Goal: Task Accomplishment & Management: Manage account settings

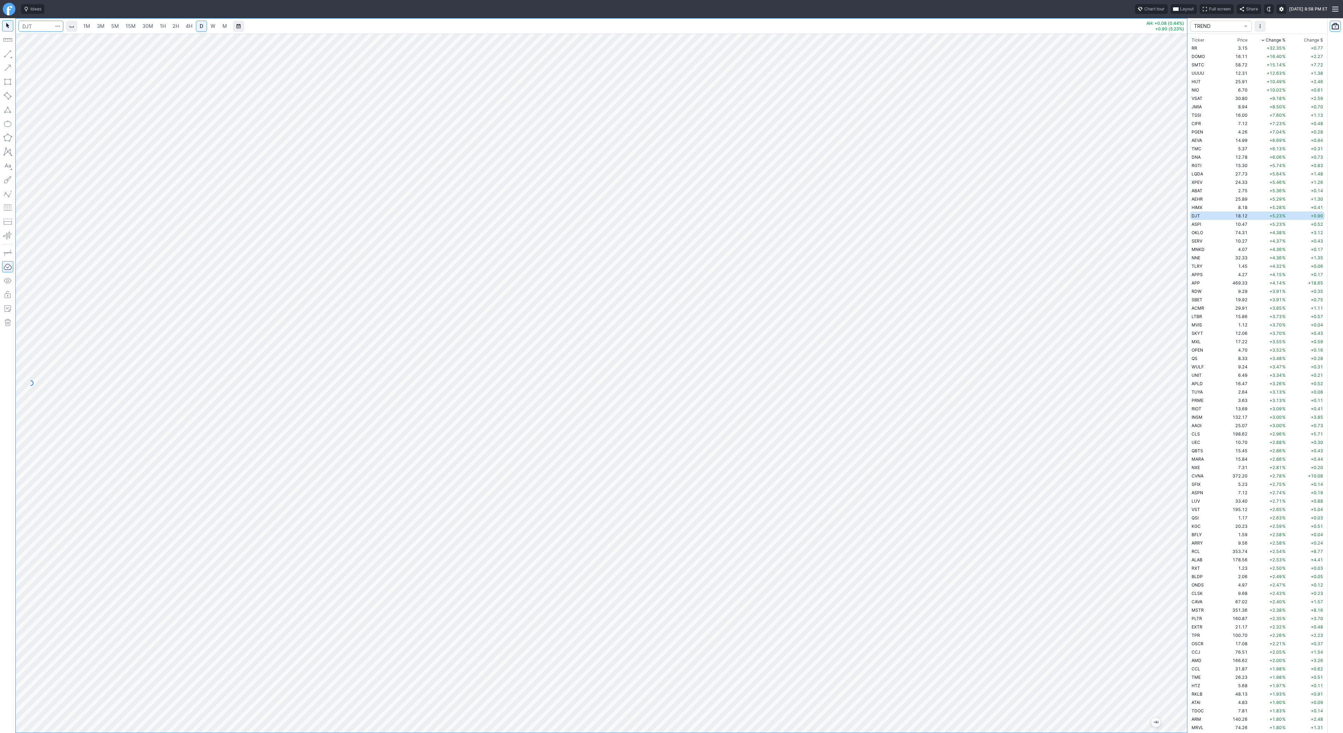
click at [31, 25] on input "Search" at bounding box center [41, 26] width 45 height 11
type input "unh"
click at [70, 38] on button "UNH Unitedhealth Group Inc NYSE" at bounding box center [96, 41] width 148 height 10
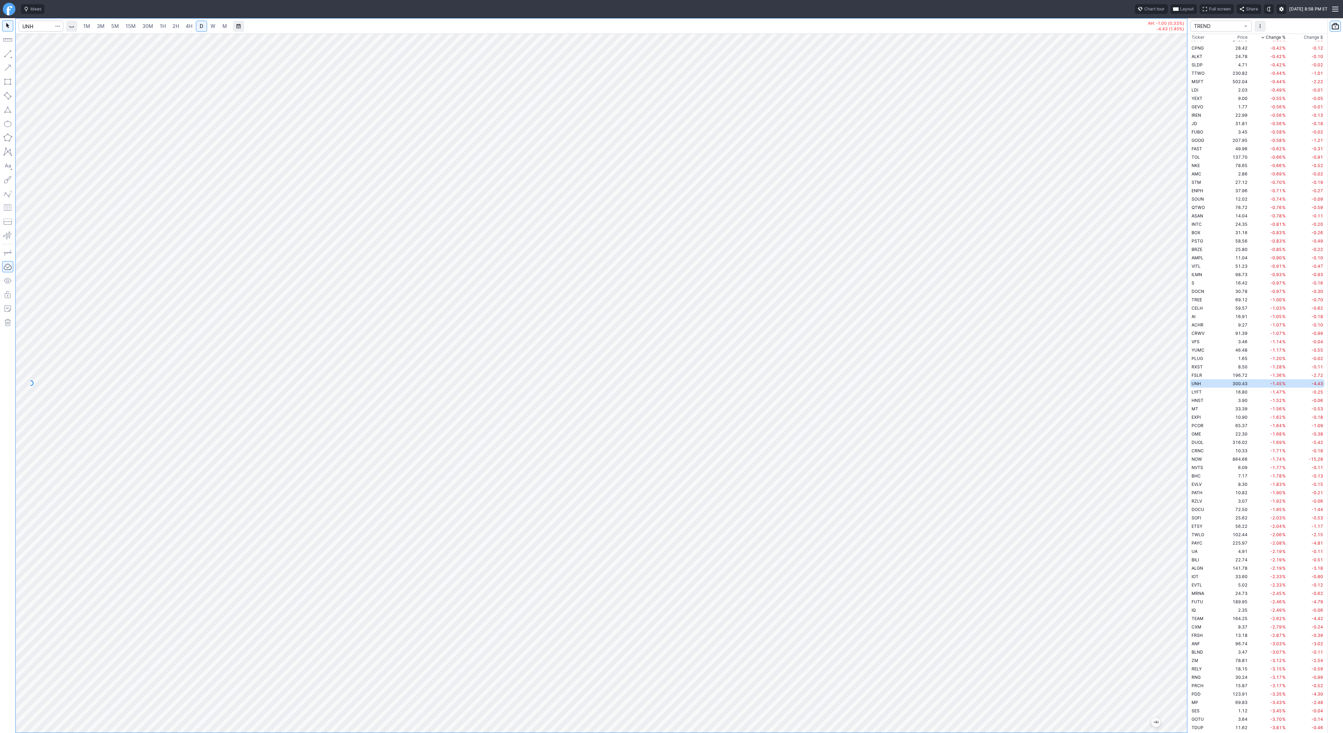
click at [214, 27] on span "W" at bounding box center [213, 26] width 5 height 7
click at [5, 54] on button "button" at bounding box center [7, 53] width 11 height 11
click at [36, 58] on span "Line" at bounding box center [41, 55] width 28 height 7
click at [34, 56] on span "Line" at bounding box center [41, 55] width 28 height 7
click at [33, 54] on span "Line" at bounding box center [41, 55] width 28 height 7
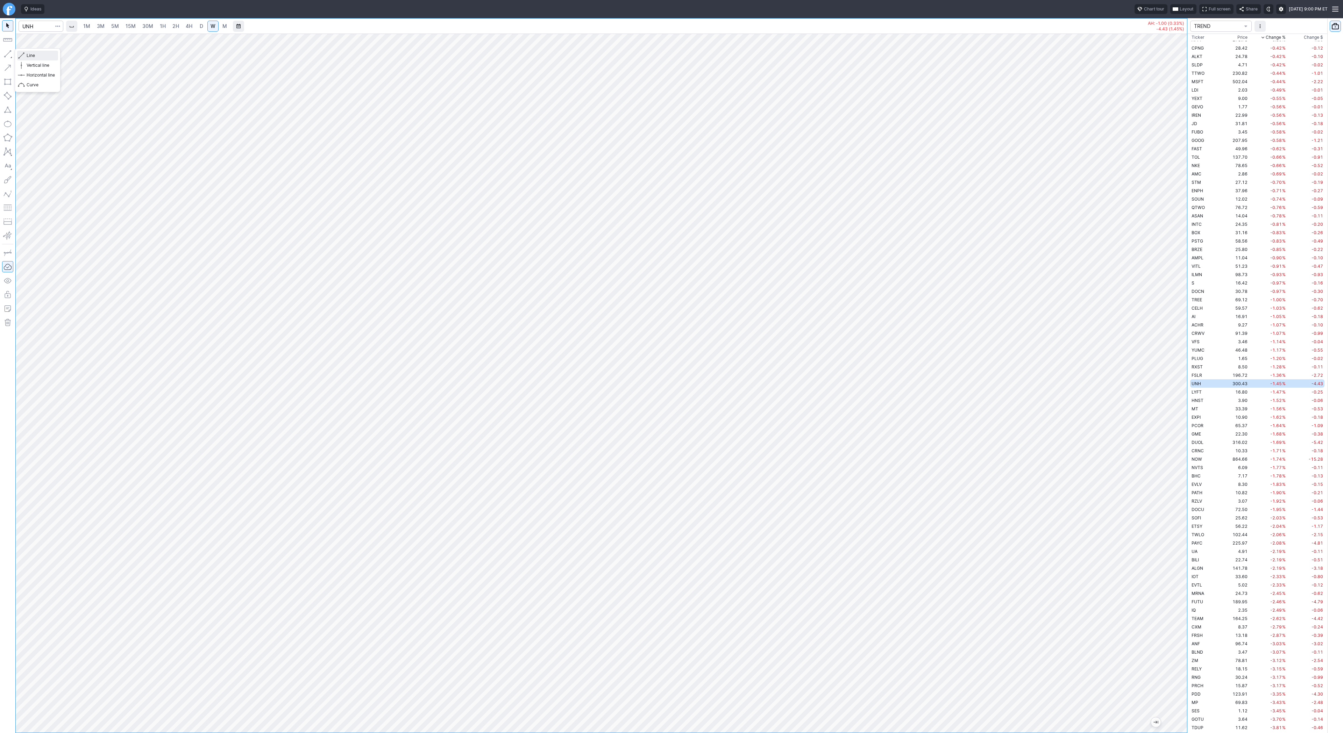
click at [29, 56] on span "Line" at bounding box center [41, 55] width 28 height 7
click at [3, 52] on button "button" at bounding box center [7, 53] width 11 height 11
drag, startPoint x: 1181, startPoint y: 557, endPoint x: 1182, endPoint y: 448, distance: 108.8
click at [1182, 448] on div at bounding box center [1179, 382] width 15 height 682
click at [14, 54] on div at bounding box center [7, 375] width 15 height 715
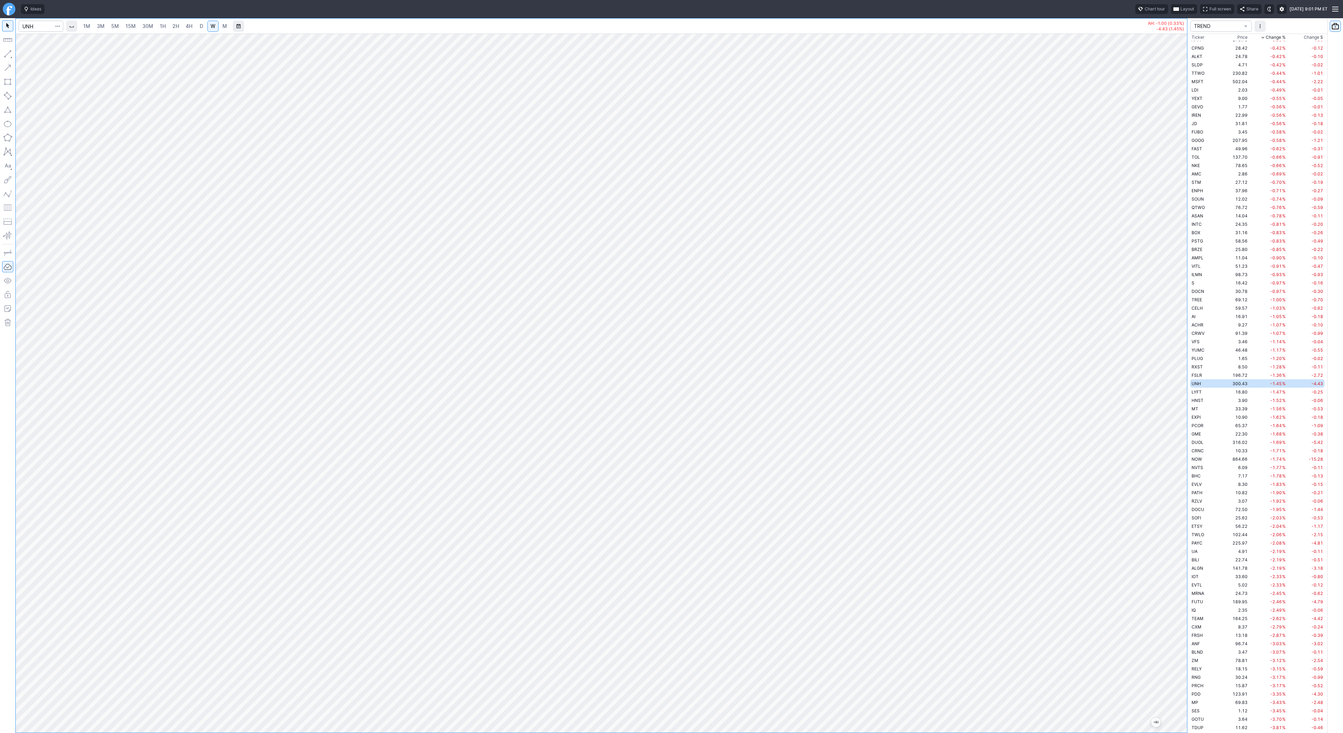
click at [1172, 537] on div at bounding box center [601, 383] width 1171 height 699
drag, startPoint x: 1178, startPoint y: 462, endPoint x: 1172, endPoint y: 520, distance: 58.4
click at [1173, 520] on div at bounding box center [1179, 382] width 15 height 682
click at [27, 57] on span "Line" at bounding box center [41, 55] width 28 height 7
drag, startPoint x: 3, startPoint y: 49, endPoint x: 5, endPoint y: 52, distance: 3.6
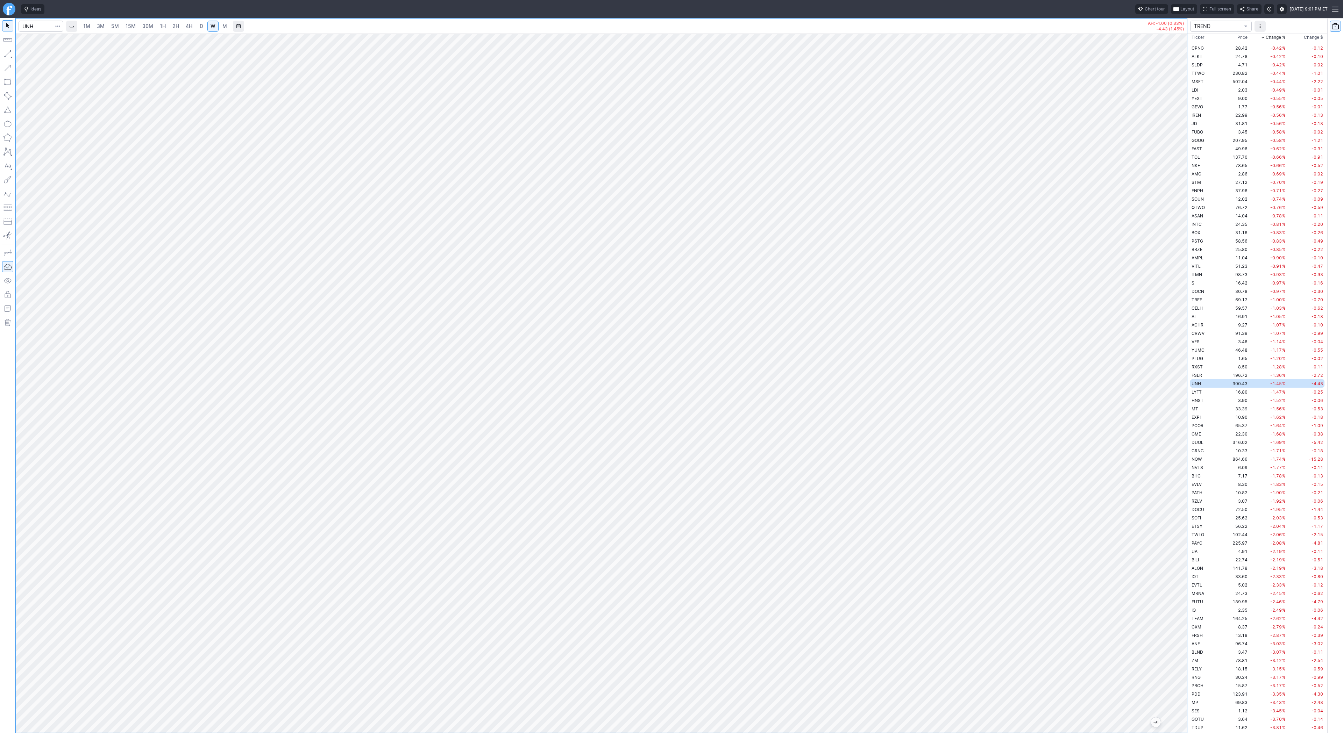
click at [4, 50] on button "button" at bounding box center [7, 53] width 11 height 11
drag, startPoint x: 8, startPoint y: 54, endPoint x: 11, endPoint y: 64, distance: 10.9
click at [8, 54] on button "button" at bounding box center [7, 53] width 11 height 11
drag, startPoint x: 1180, startPoint y: 582, endPoint x: 1185, endPoint y: 467, distance: 115.2
click at [1186, 463] on div at bounding box center [1179, 382] width 15 height 682
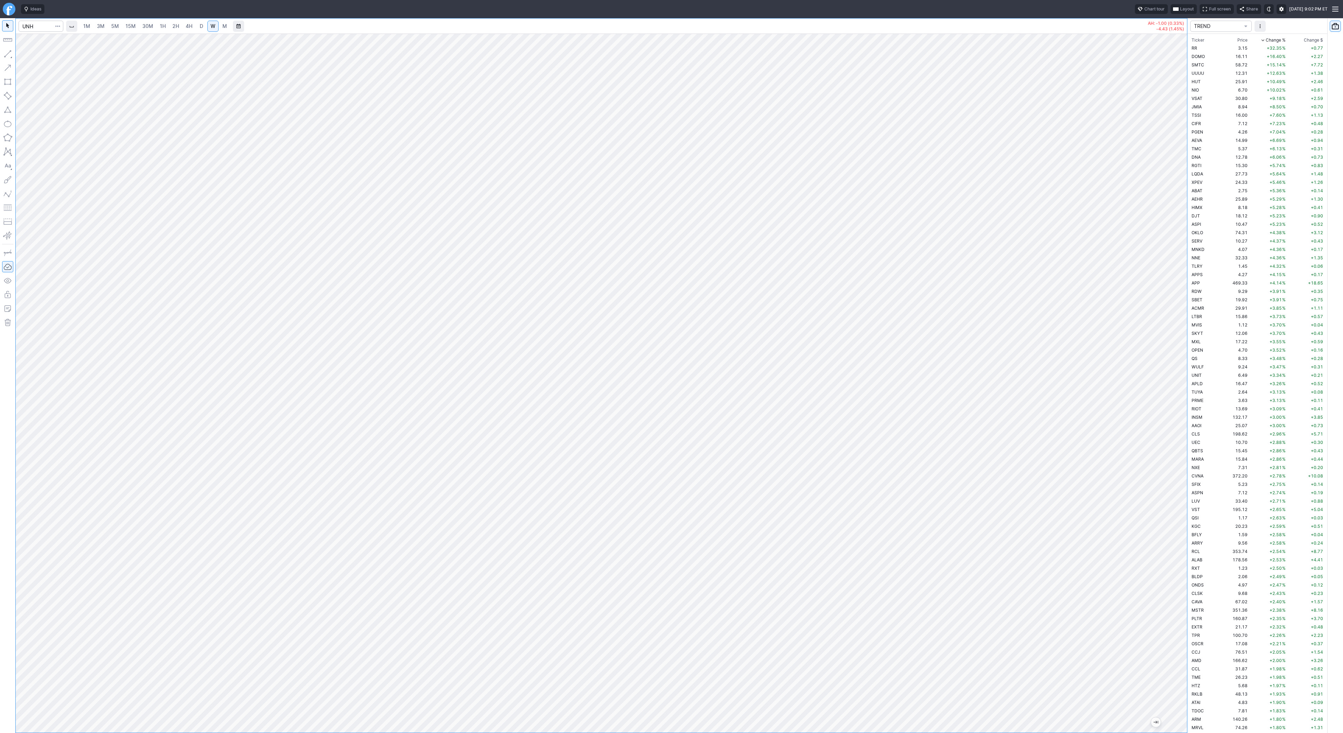
scroll to position [1746, 0]
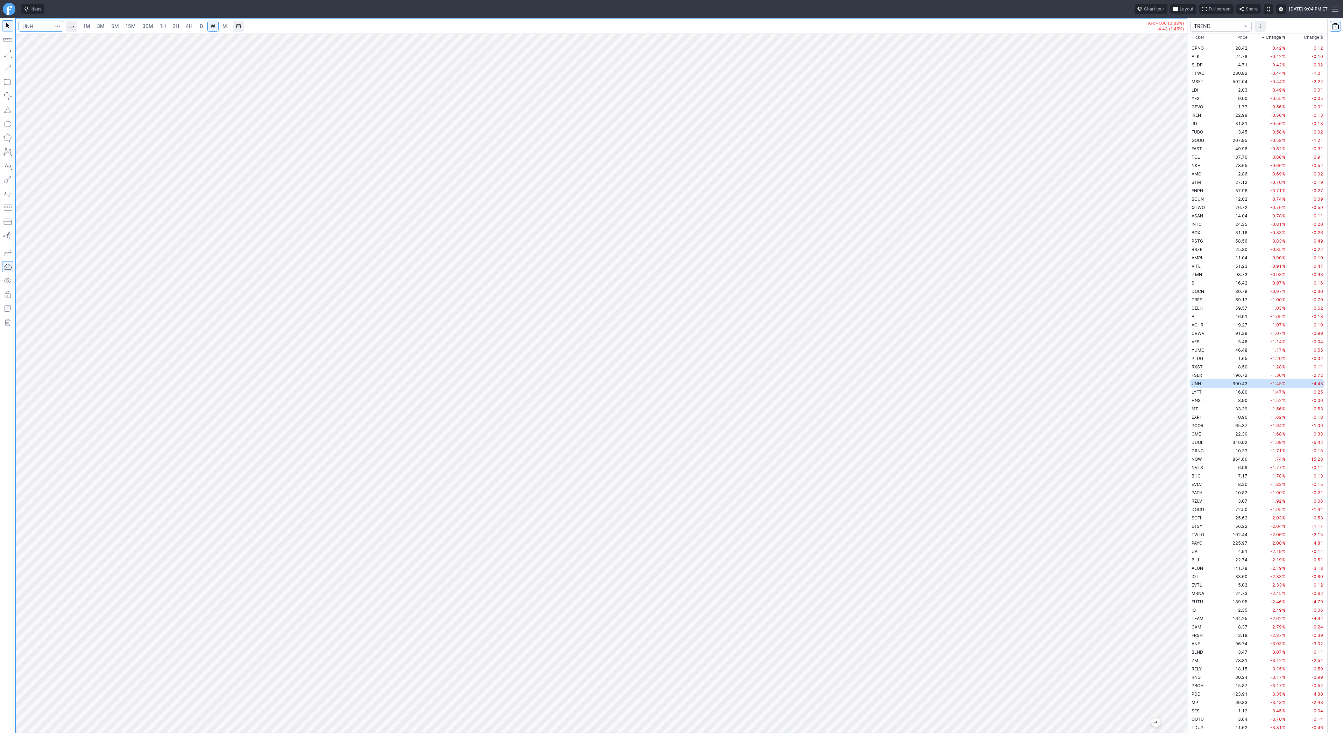
click at [37, 28] on input "Search" at bounding box center [41, 26] width 45 height 11
type input "mdb"
click at [102, 25] on span "3M" at bounding box center [101, 26] width 8 height 6
click at [204, 28] on link "D" at bounding box center [201, 26] width 11 height 11
click at [9, 51] on button "button" at bounding box center [7, 53] width 11 height 11
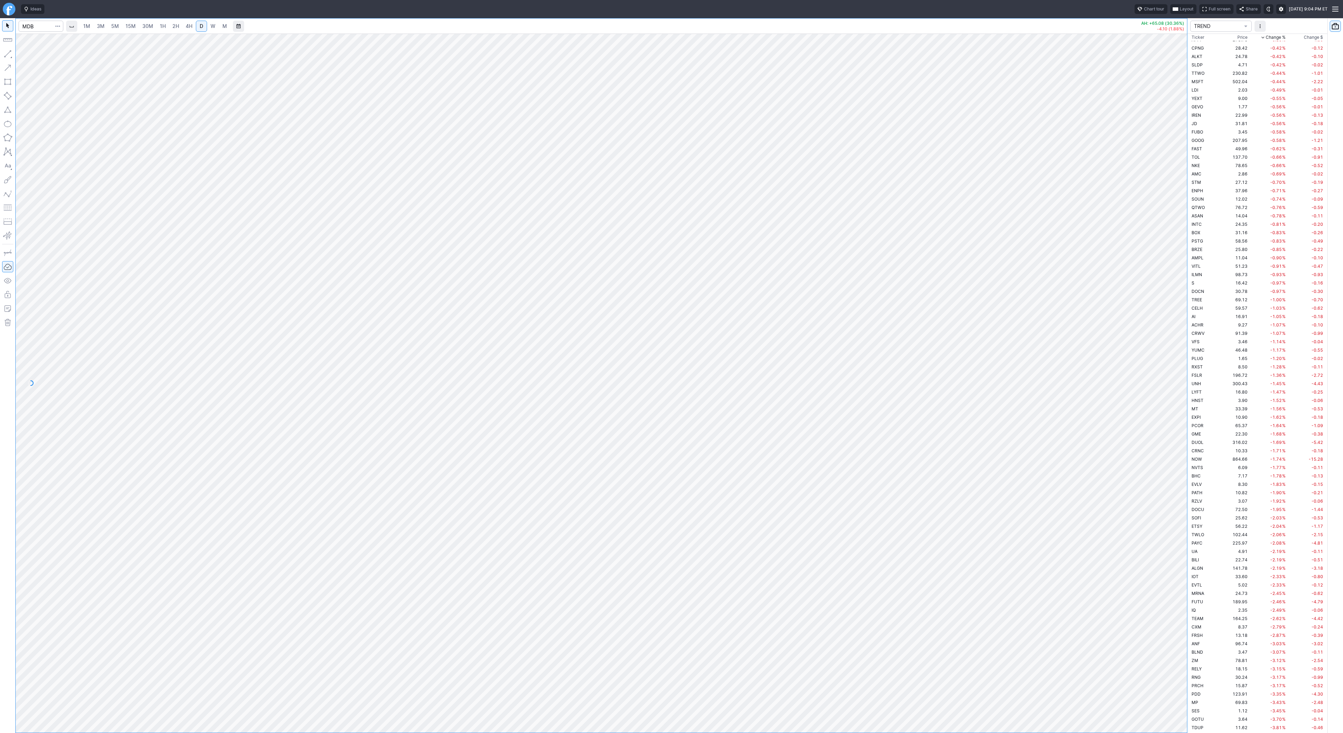
click at [10, 51] on button "button" at bounding box center [7, 53] width 11 height 11
click at [5, 50] on button "button" at bounding box center [7, 53] width 11 height 11
click at [9, 55] on button "button" at bounding box center [7, 53] width 11 height 11
click at [6, 53] on button "button" at bounding box center [7, 53] width 11 height 11
click at [157, 26] on link "1H" at bounding box center [163, 26] width 12 height 11
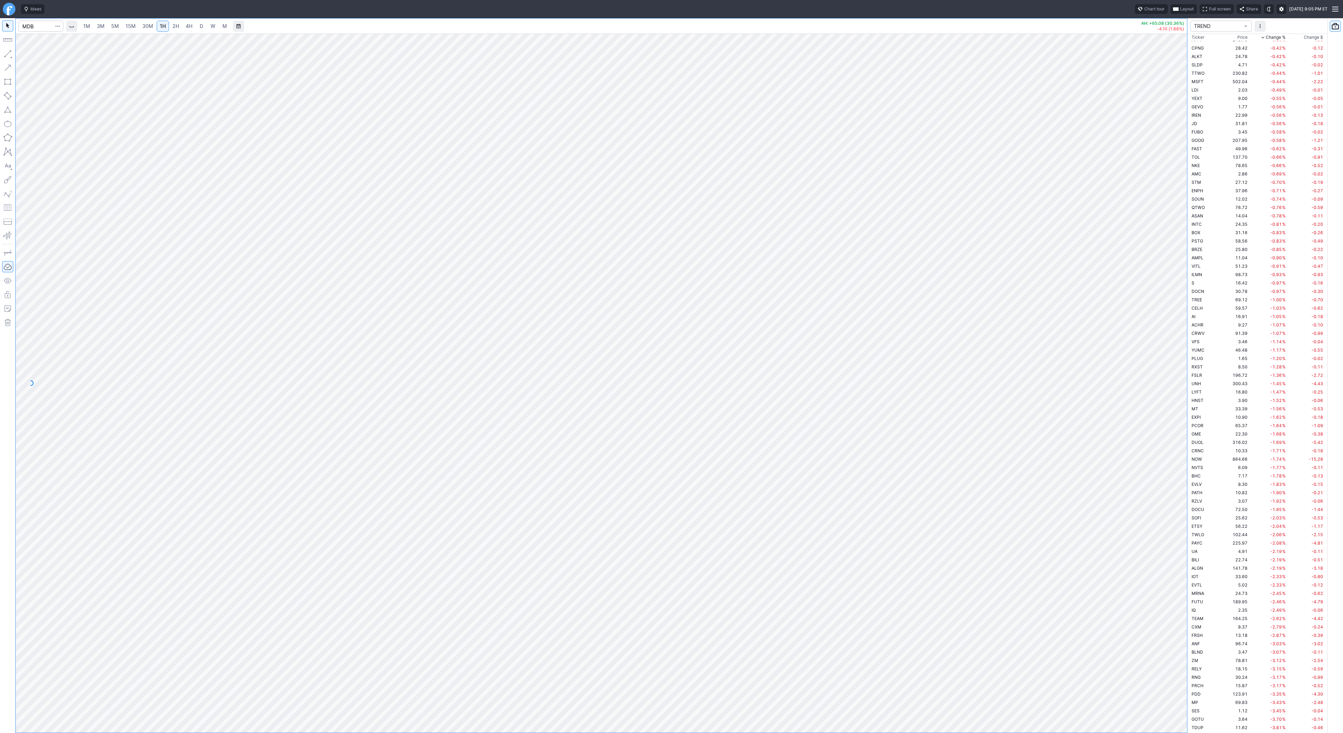
click at [115, 27] on span "5M" at bounding box center [115, 26] width 8 height 6
click at [204, 27] on link "D" at bounding box center [201, 26] width 11 height 11
click at [58, 27] on span "button" at bounding box center [58, 26] width 4 height 7
click at [51, 47] on span "Save to Portfolio" at bounding box center [39, 50] width 36 height 7
click at [706, 355] on span "SECTOR" at bounding box center [700, 354] width 67 height 7
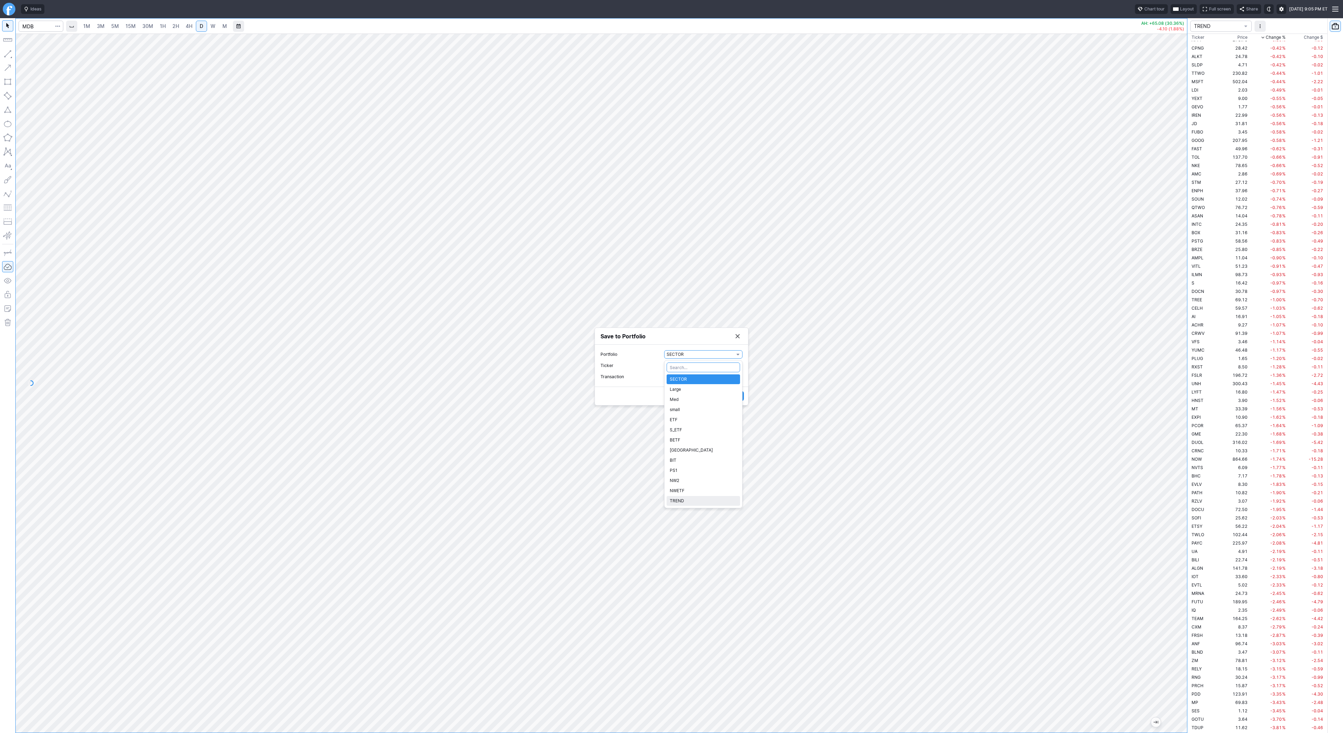
click at [692, 502] on span "TREND" at bounding box center [703, 501] width 67 height 7
click at [686, 377] on span "Watch" at bounding box center [700, 377] width 67 height 7
click at [691, 400] on span "Buy" at bounding box center [703, 400] width 67 height 7
drag, startPoint x: 676, startPoint y: 383, endPoint x: 649, endPoint y: 384, distance: 26.2
click at [649, 384] on label "Shares 0" at bounding box center [672, 382] width 142 height 8
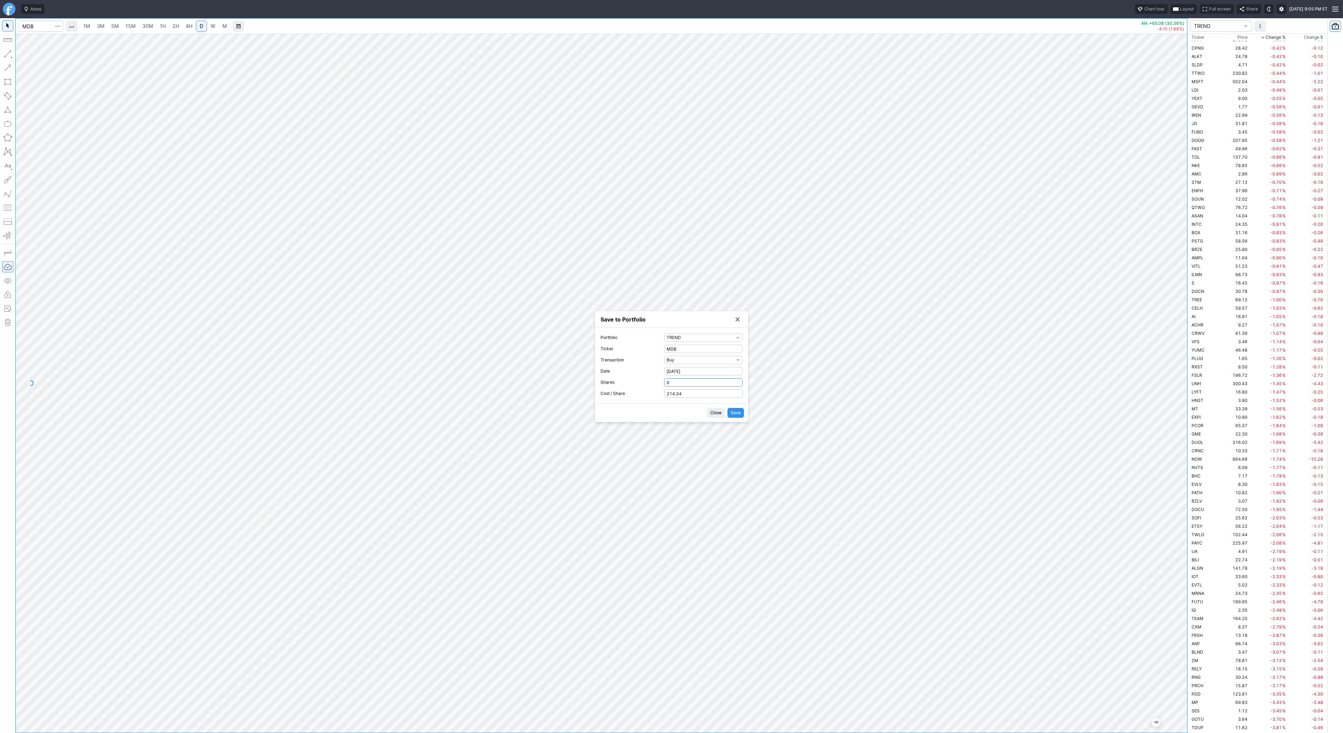
click at [664, 384] on input "0" at bounding box center [703, 382] width 78 height 8
type input "1"
click at [735, 412] on span "Save" at bounding box center [736, 413] width 10 height 7
click at [736, 342] on button "Save to Portfolio" at bounding box center [738, 339] width 10 height 10
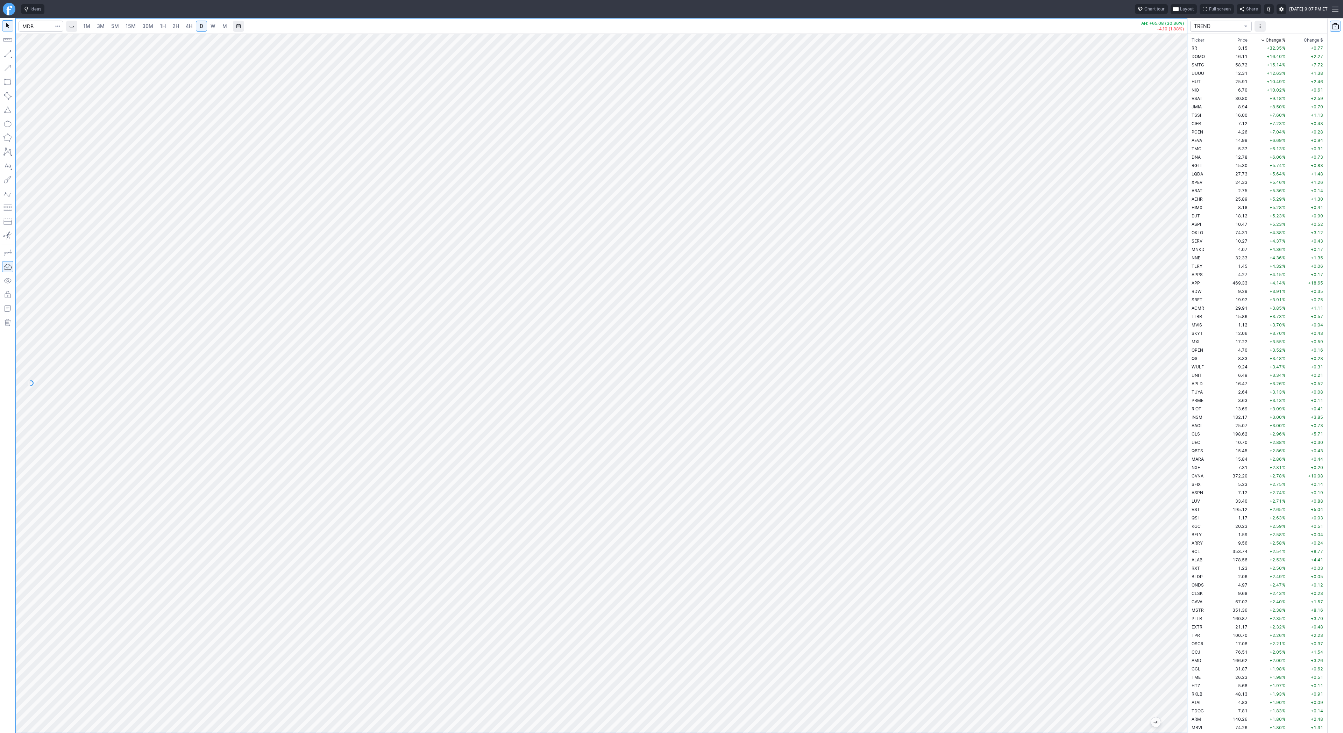
scroll to position [1746, 0]
